Goal: Check status: Check status

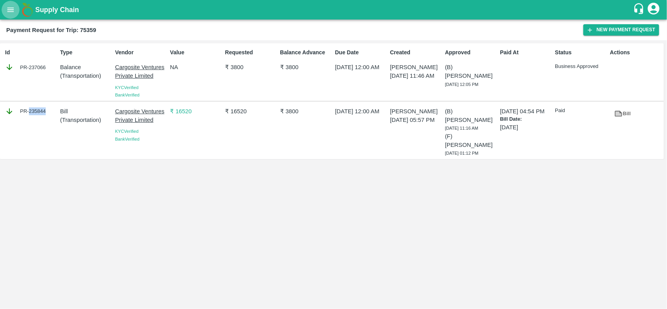
click at [14, 10] on icon "open drawer" at bounding box center [10, 9] width 9 height 9
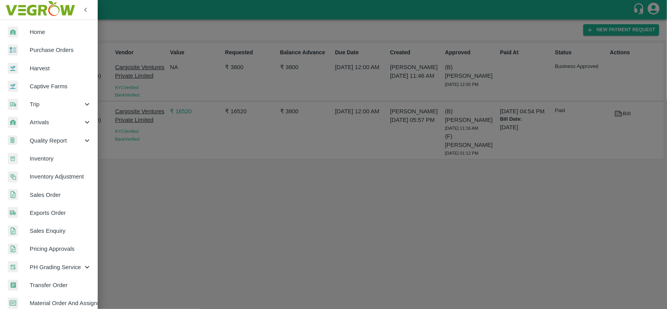
click at [38, 98] on div "Trip" at bounding box center [49, 104] width 98 height 18
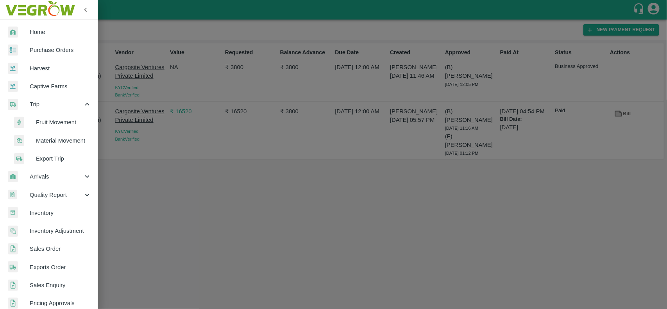
click at [46, 122] on span "Fruit Movement" at bounding box center [63, 122] width 55 height 9
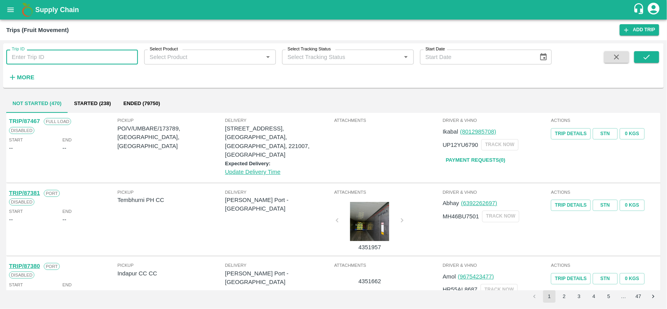
click at [47, 54] on input "Trip ID" at bounding box center [72, 57] width 132 height 15
paste input "76597"
click at [47, 54] on input "76597" at bounding box center [72, 57] width 132 height 15
type input "76597"
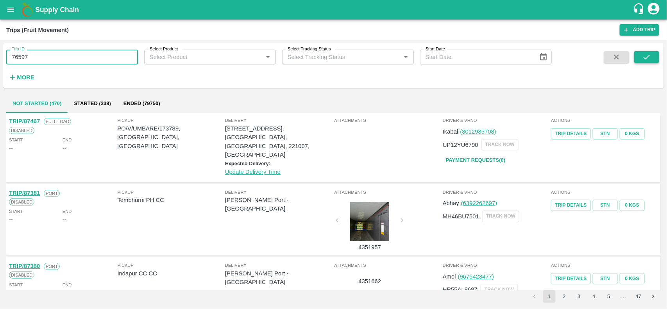
click at [647, 57] on icon "submit" at bounding box center [647, 57] width 6 height 5
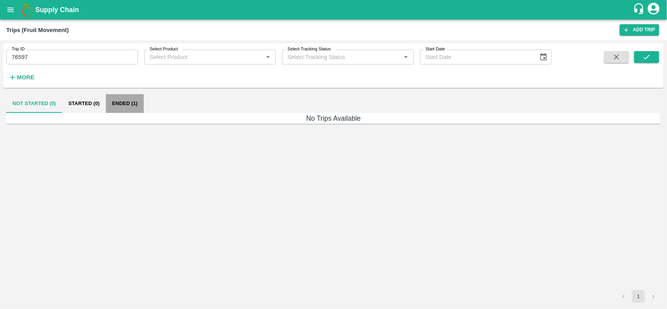
click at [118, 109] on button "Ended (1)" at bounding box center [125, 103] width 38 height 19
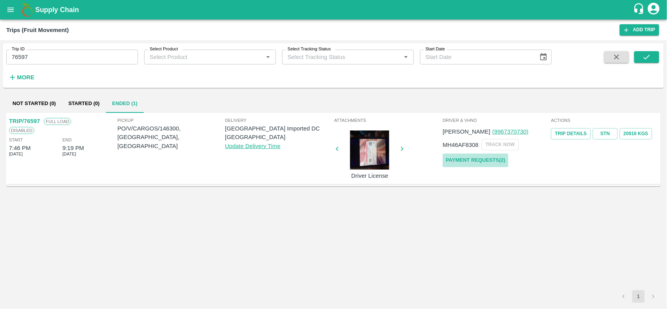
click at [487, 157] on link "Payment Requests( 2 )" at bounding box center [476, 161] width 66 height 14
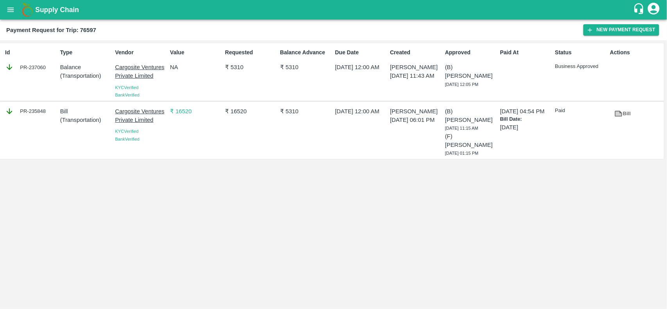
click at [38, 113] on div "PR-235848" at bounding box center [31, 111] width 52 height 9
copy div "235848"
click at [38, 113] on div "PR-235848" at bounding box center [31, 111] width 52 height 9
click at [39, 116] on div "PR-235848" at bounding box center [31, 111] width 52 height 9
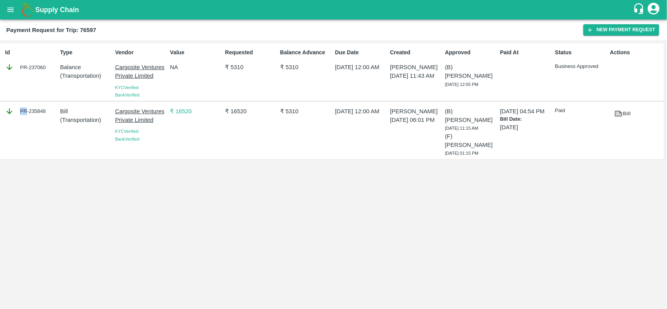
copy div "PR"
click at [44, 111] on div "PR-235848" at bounding box center [31, 111] width 52 height 9
click at [38, 111] on div "PR-235848" at bounding box center [31, 111] width 52 height 9
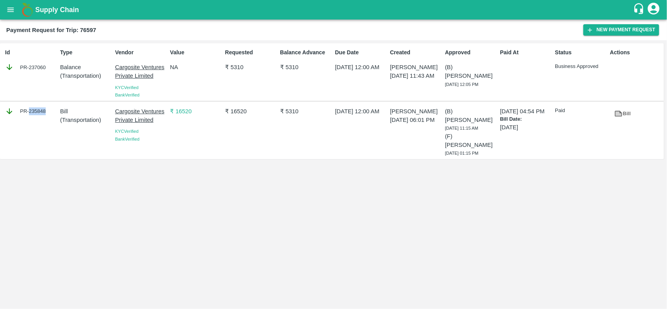
copy div "235848"
click at [11, 16] on button "open drawer" at bounding box center [11, 10] width 18 height 18
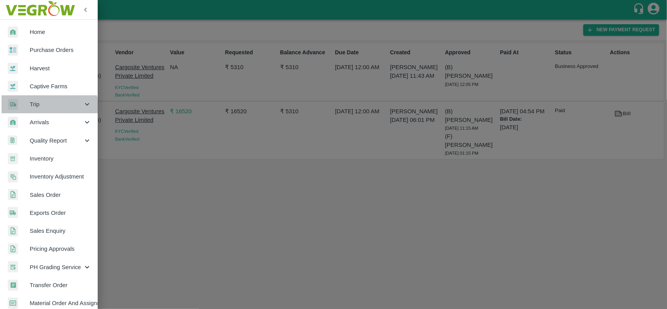
click at [39, 108] on span "Trip" at bounding box center [56, 104] width 53 height 9
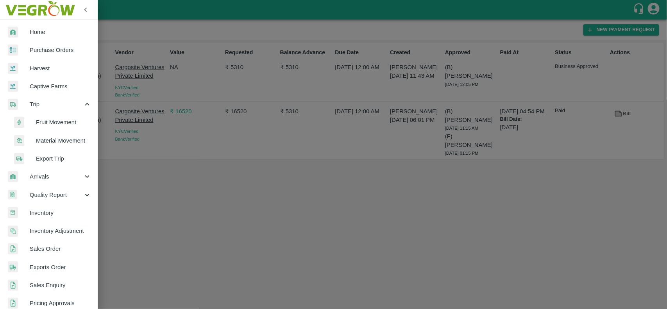
click at [62, 125] on span "Fruit Movement" at bounding box center [63, 122] width 55 height 9
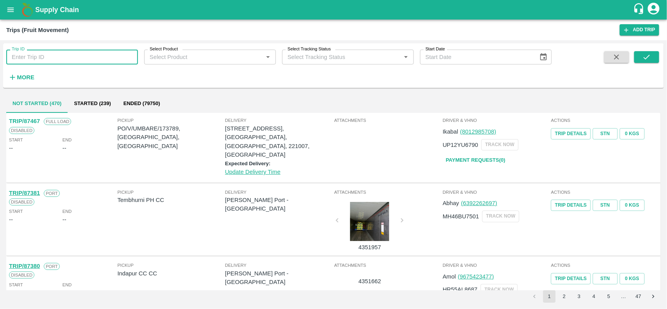
click at [129, 59] on input "Trip ID" at bounding box center [72, 57] width 132 height 15
paste input "69430"
click at [129, 59] on input "69430" at bounding box center [72, 57] width 132 height 15
type input "69430"
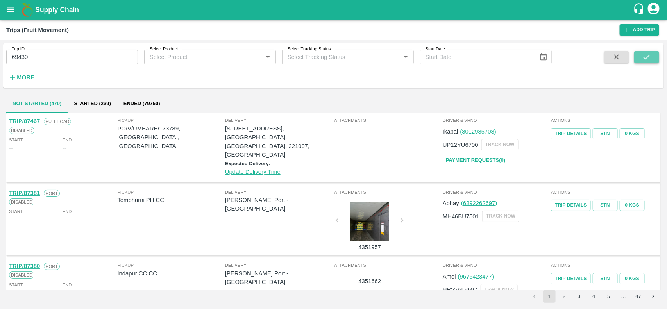
click at [640, 57] on button "submit" at bounding box center [646, 57] width 25 height 12
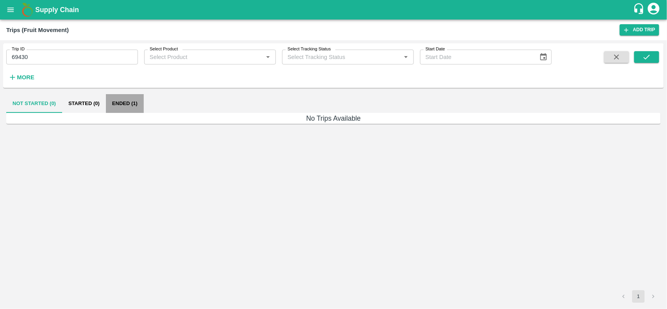
click at [116, 104] on button "Ended (1)" at bounding box center [125, 103] width 38 height 19
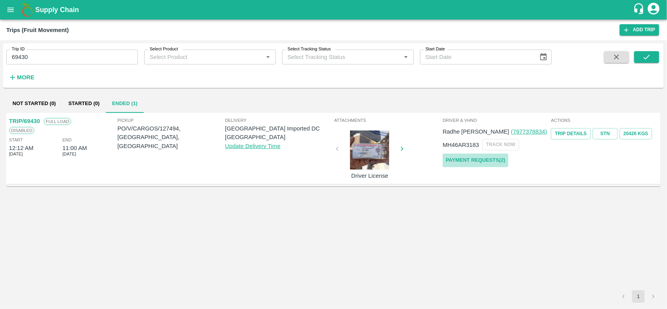
click at [481, 160] on link "Payment Requests( 2 )" at bounding box center [476, 161] width 66 height 14
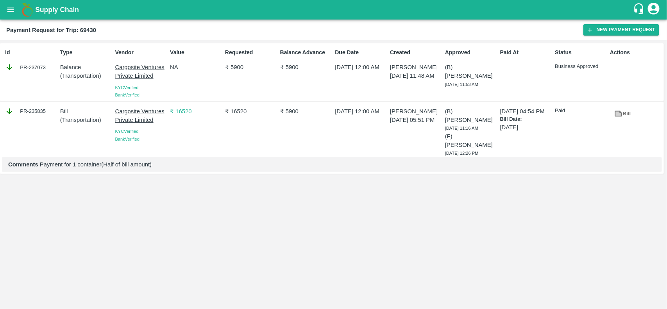
click at [39, 109] on div "PR-235835" at bounding box center [31, 111] width 52 height 9
copy div "235835"
click at [39, 109] on div "PR-235835" at bounding box center [31, 111] width 52 height 9
click at [10, 16] on button "open drawer" at bounding box center [11, 10] width 18 height 18
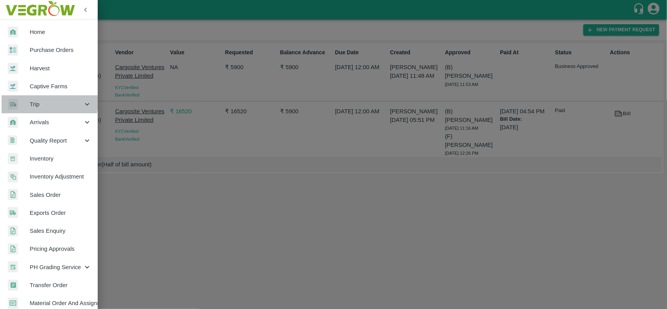
click at [42, 103] on span "Trip" at bounding box center [56, 104] width 53 height 9
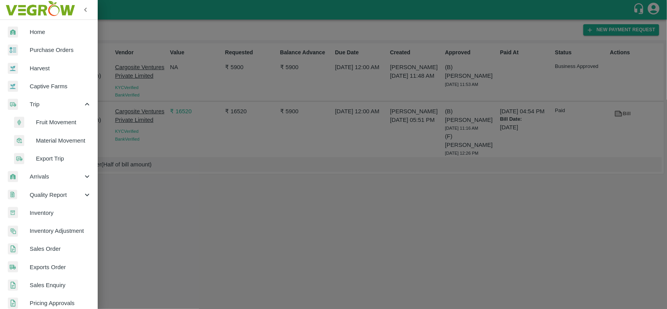
click at [44, 120] on span "Fruit Movement" at bounding box center [63, 122] width 55 height 9
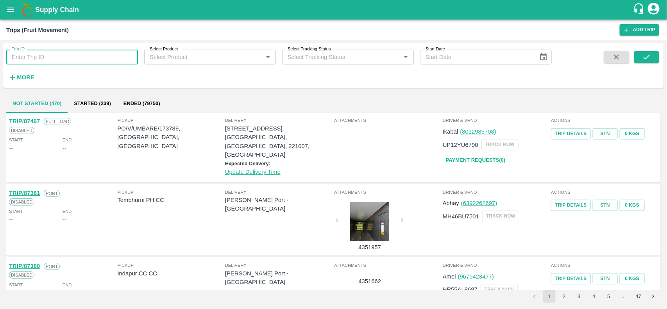
click at [88, 61] on input "Trip ID" at bounding box center [72, 57] width 132 height 15
paste input "75278"
click at [88, 61] on input "75278" at bounding box center [72, 57] width 132 height 15
type input "75278"
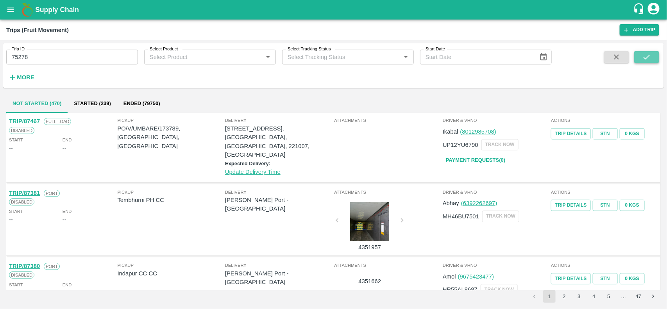
click at [651, 60] on button "submit" at bounding box center [646, 57] width 25 height 12
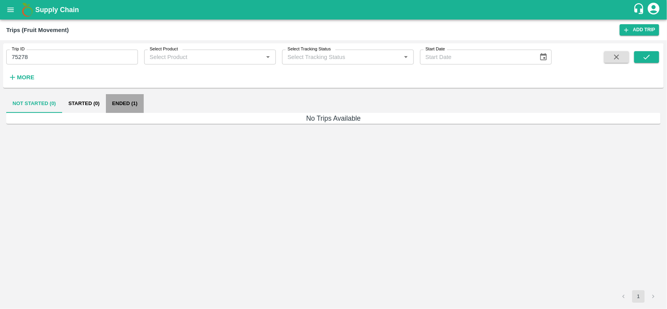
click at [132, 102] on button "Ended (1)" at bounding box center [125, 103] width 38 height 19
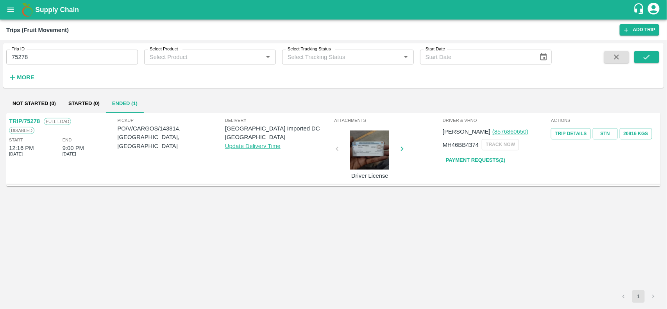
click at [481, 161] on link "Payment Requests( 2 )" at bounding box center [476, 161] width 66 height 14
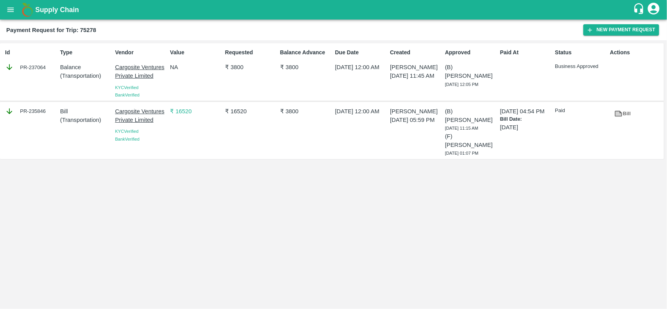
click at [39, 120] on div "PR-235846" at bounding box center [29, 130] width 55 height 53
copy div "235846"
